Goal: Navigation & Orientation: Find specific page/section

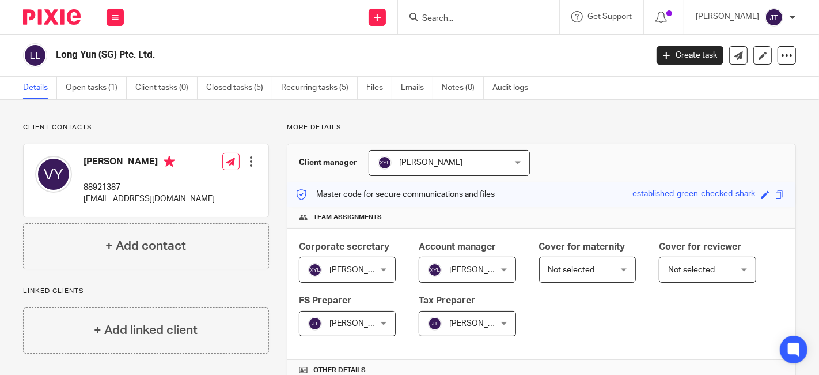
click at [49, 15] on img at bounding box center [52, 17] width 58 height 16
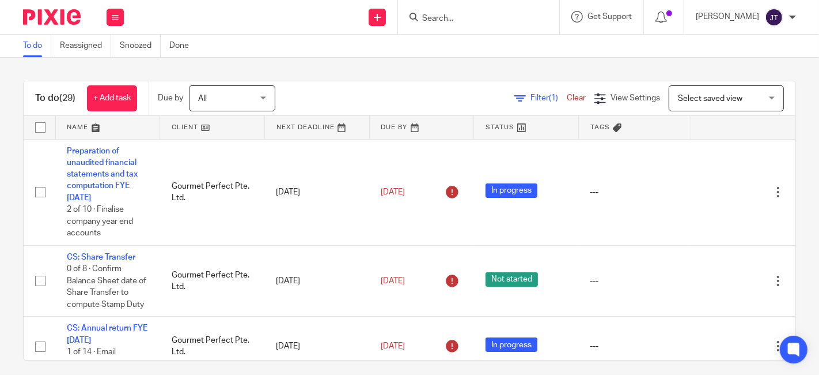
click at [207, 126] on link at bounding box center [212, 127] width 104 height 23
